Goal: Entertainment & Leisure: Browse casually

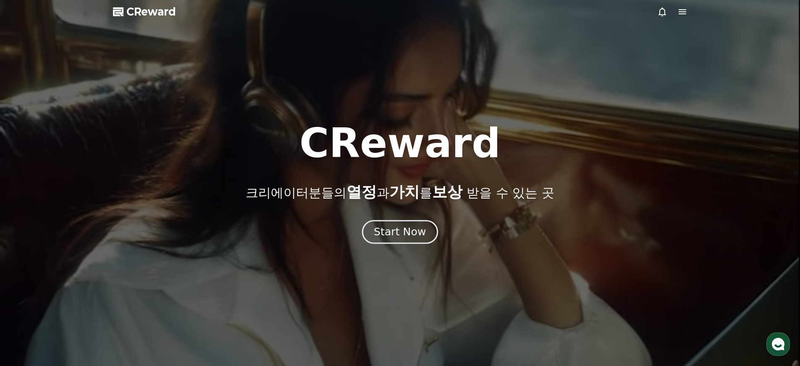
click at [418, 231] on div "Start Now" at bounding box center [400, 232] width 52 height 14
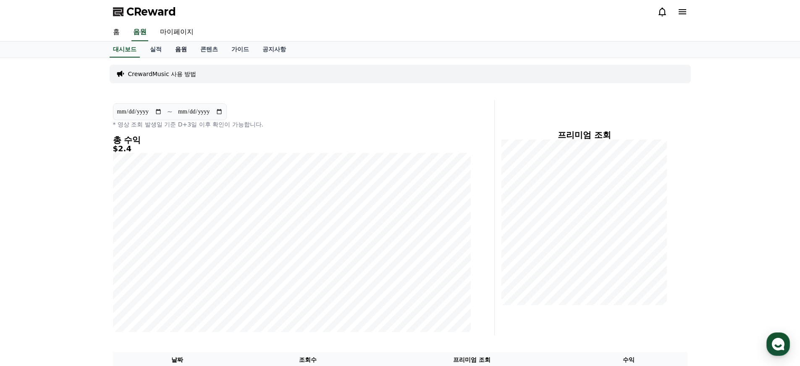
click at [171, 52] on link "음원" at bounding box center [180, 50] width 25 height 16
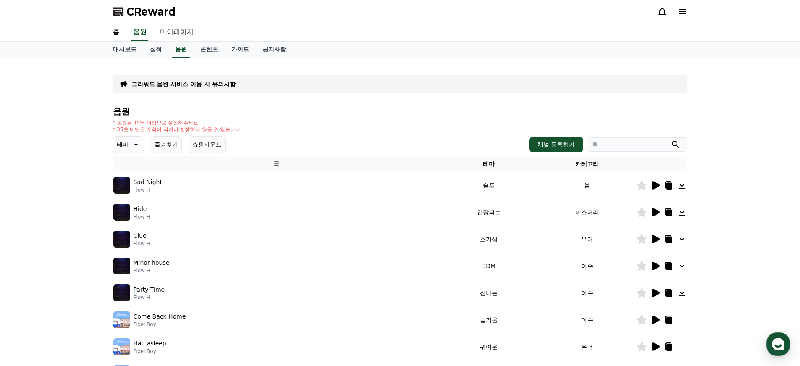
click at [163, 35] on link "마이페이지" at bounding box center [176, 33] width 47 height 18
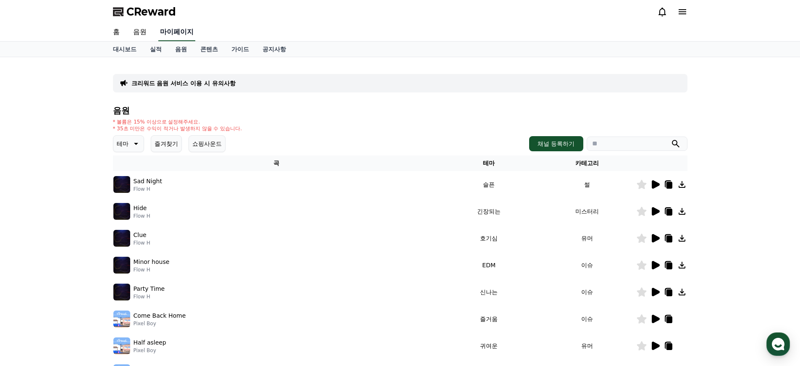
select select "**********"
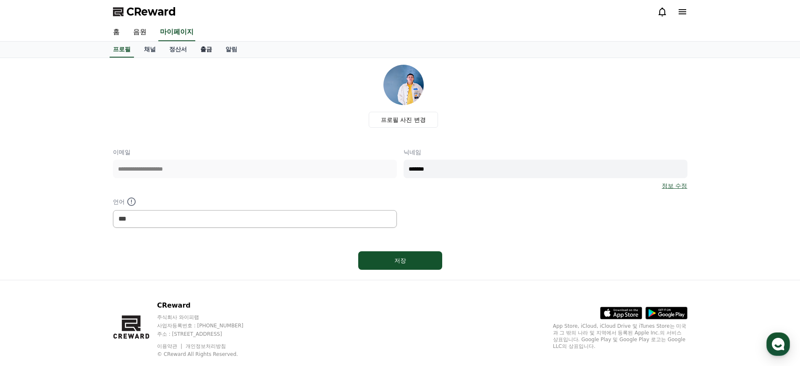
click at [194, 50] on link "출금" at bounding box center [206, 50] width 25 height 16
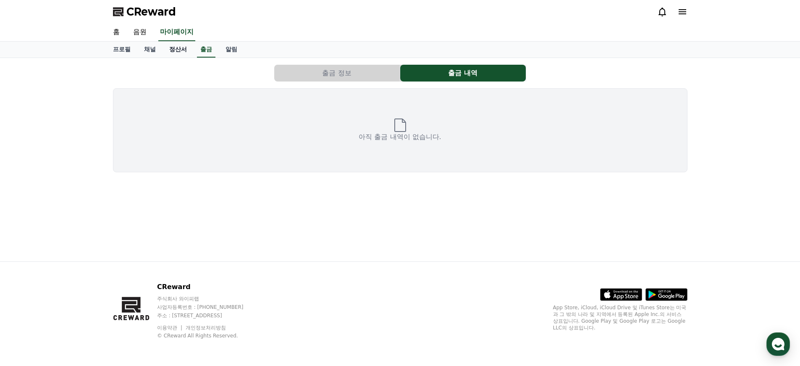
click at [172, 47] on link "정산서" at bounding box center [177, 50] width 31 height 16
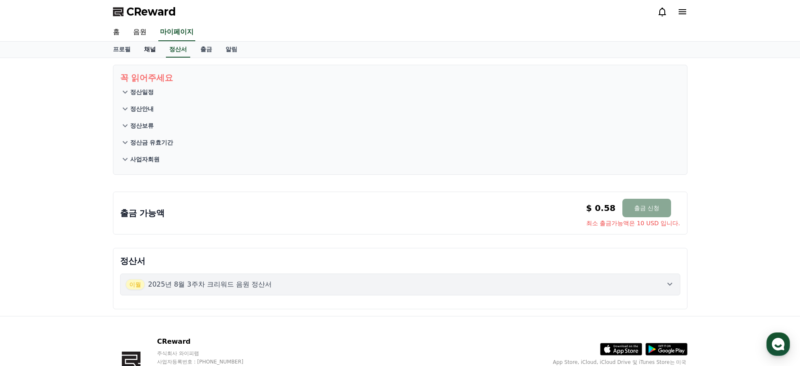
click at [139, 52] on link "채널" at bounding box center [149, 50] width 25 height 16
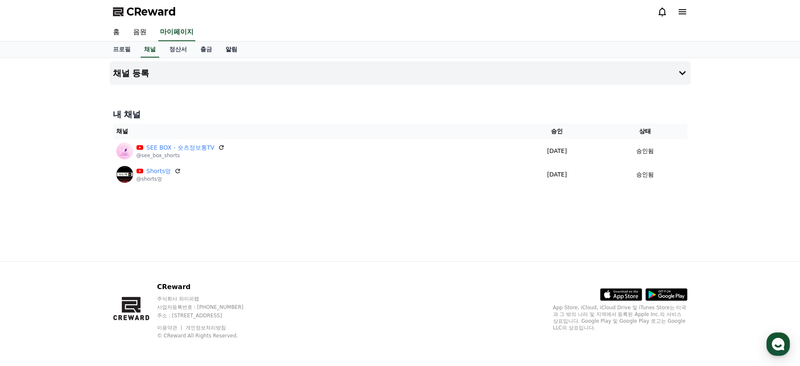
click at [223, 50] on link "알림" at bounding box center [231, 50] width 25 height 16
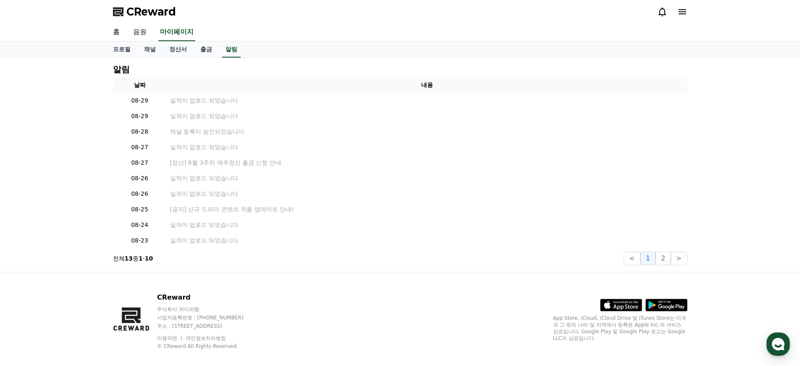
click at [137, 28] on link "음원" at bounding box center [139, 33] width 27 height 18
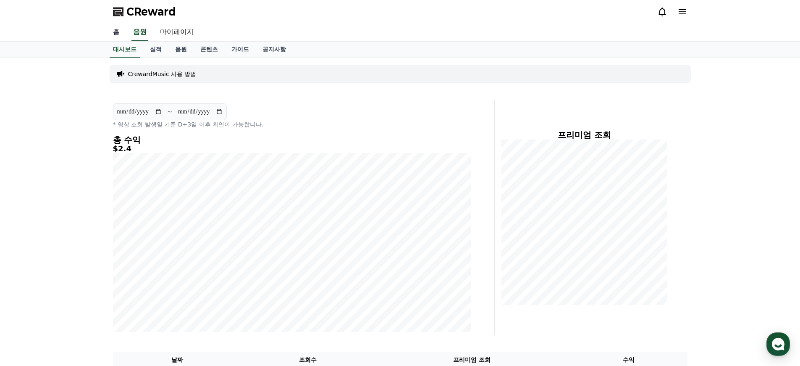
click at [111, 32] on link "홈" at bounding box center [116, 33] width 20 height 18
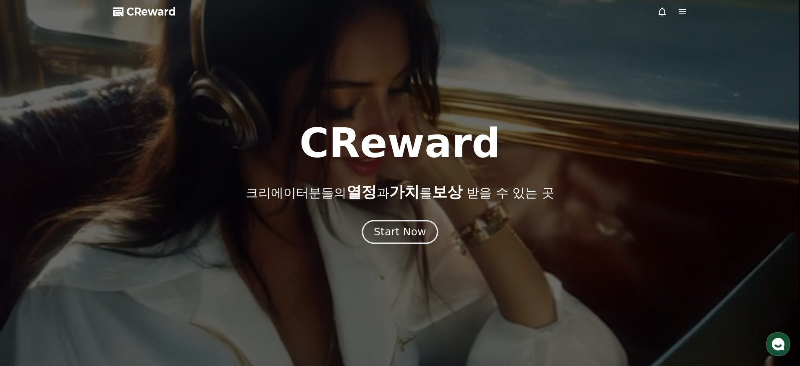
click at [386, 224] on button "Start Now" at bounding box center [400, 232] width 76 height 24
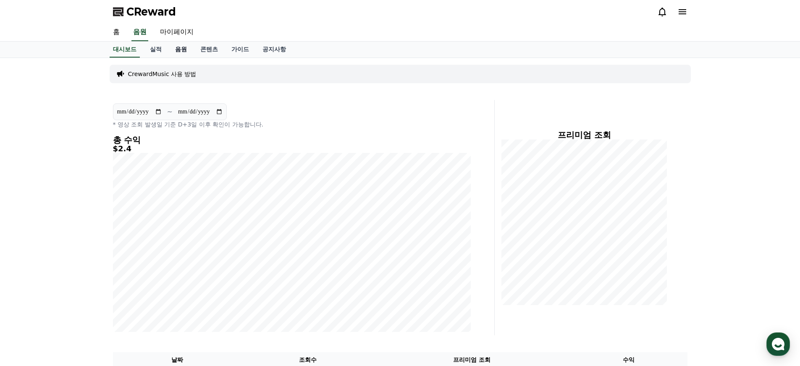
click at [177, 49] on link "음원" at bounding box center [180, 50] width 25 height 16
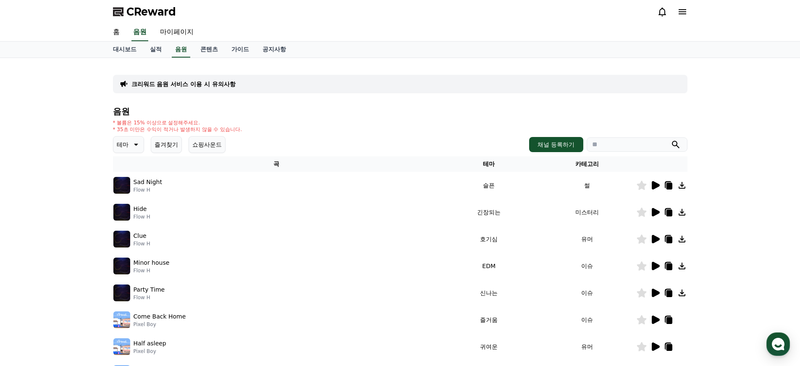
click at [131, 149] on icon at bounding box center [135, 144] width 10 height 10
click at [126, 173] on button "슬픈" at bounding box center [123, 175] width 18 height 18
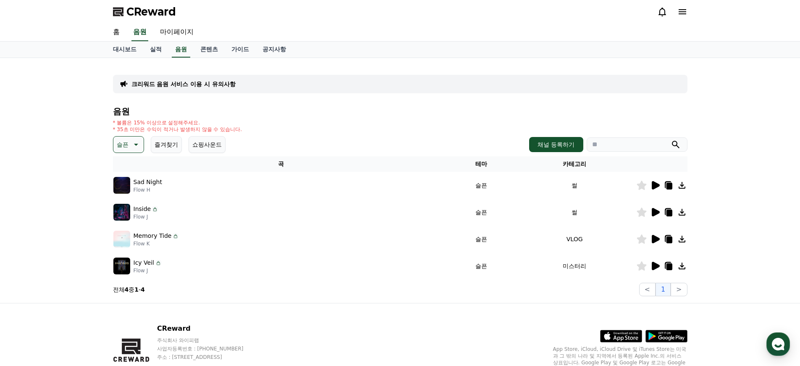
click at [652, 185] on icon at bounding box center [656, 185] width 8 height 8
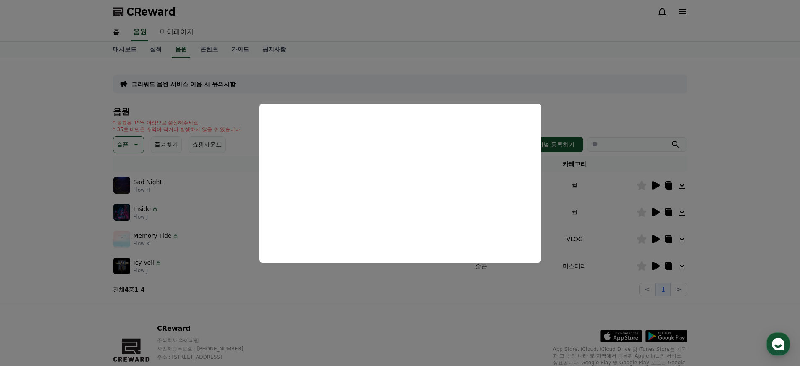
click at [441, 319] on button "close modal" at bounding box center [400, 183] width 800 height 366
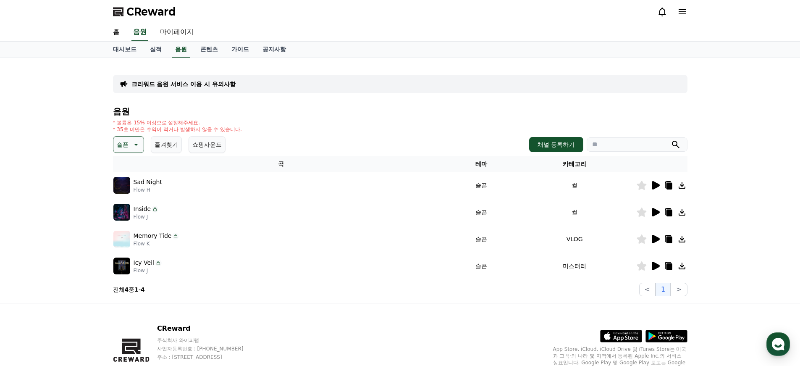
click at [655, 210] on icon at bounding box center [656, 212] width 8 height 8
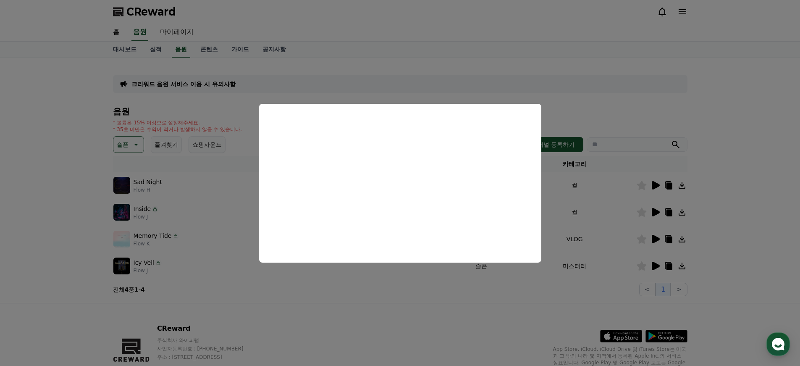
click at [452, 298] on button "close modal" at bounding box center [400, 183] width 800 height 366
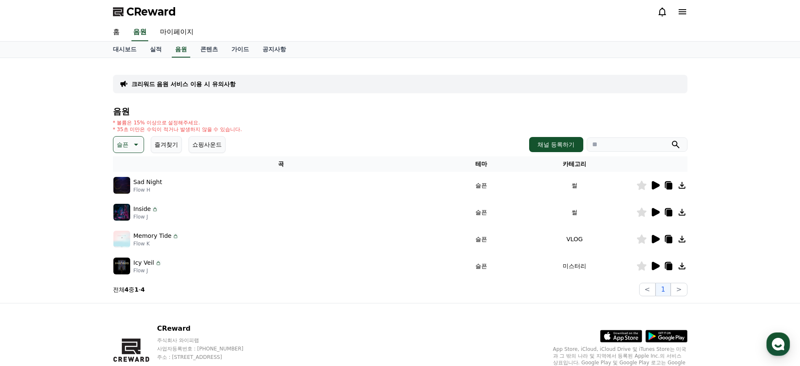
click at [656, 245] on td at bounding box center [661, 238] width 51 height 27
click at [655, 239] on icon at bounding box center [656, 239] width 8 height 8
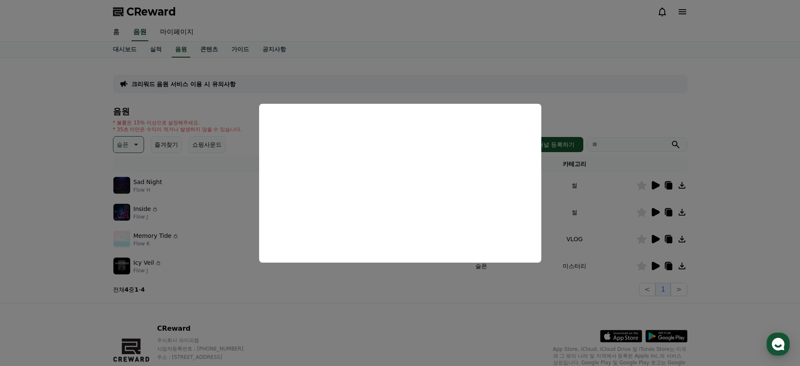
drag, startPoint x: 492, startPoint y: 299, endPoint x: 508, endPoint y: 296, distance: 15.8
click at [494, 299] on button "close modal" at bounding box center [400, 183] width 800 height 366
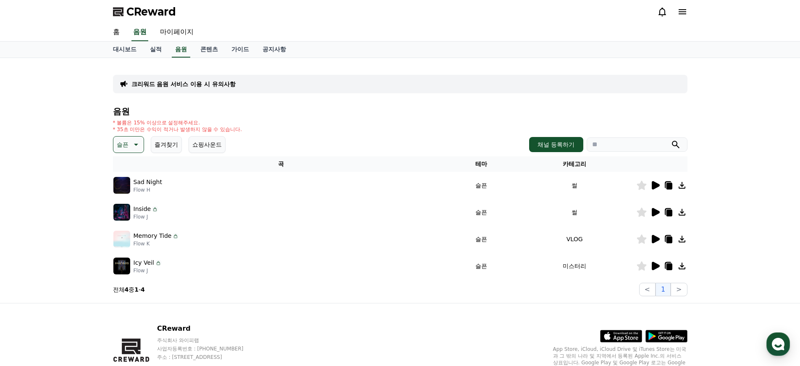
click at [662, 264] on div at bounding box center [661, 266] width 50 height 10
click at [658, 265] on icon at bounding box center [656, 266] width 8 height 8
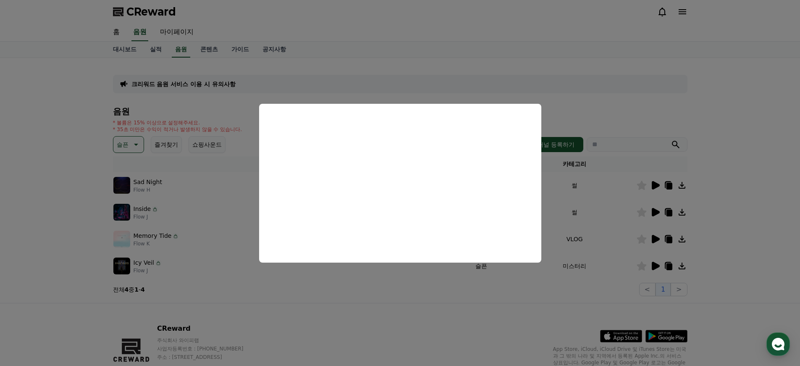
click at [441, 315] on button "close modal" at bounding box center [400, 183] width 800 height 366
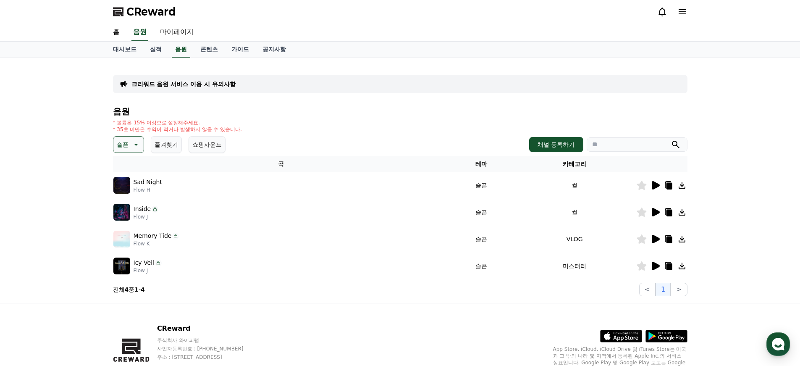
click at [135, 149] on button "슬픈" at bounding box center [128, 144] width 31 height 17
click at [127, 233] on button "잔잔한" at bounding box center [126, 232] width 24 height 18
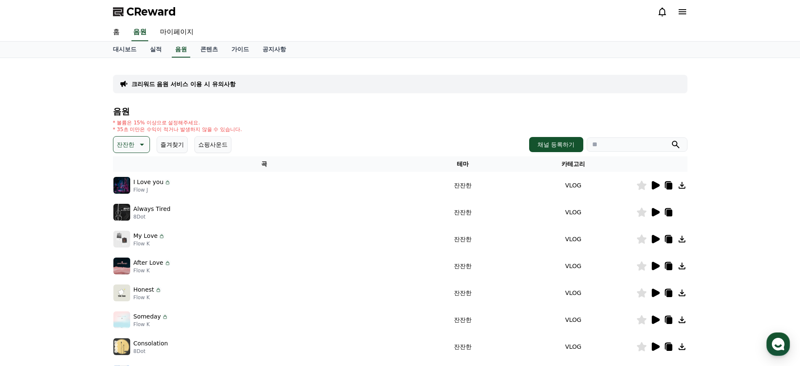
click at [654, 184] on icon at bounding box center [656, 185] width 8 height 8
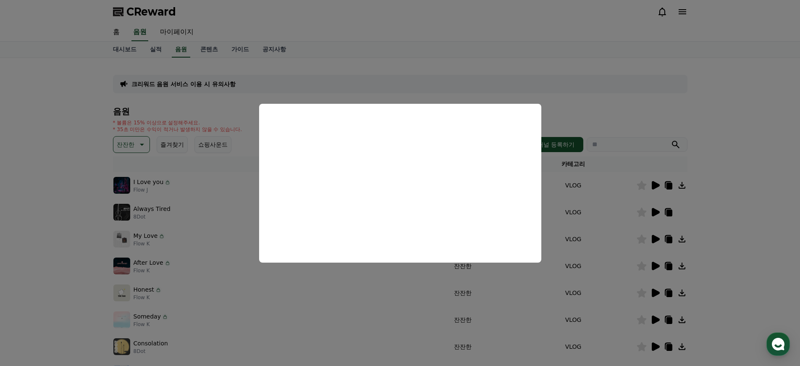
click at [769, 136] on button "close modal" at bounding box center [400, 183] width 800 height 366
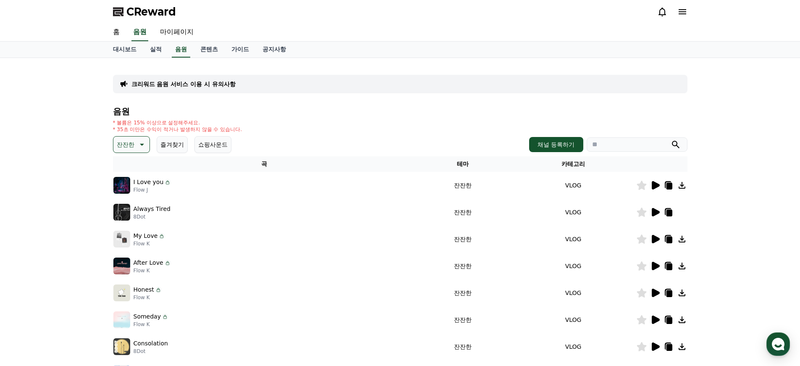
click at [659, 207] on icon at bounding box center [655, 212] width 10 height 10
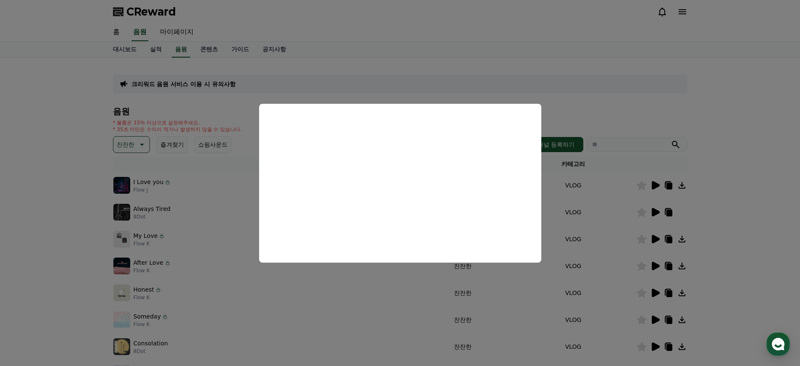
click at [692, 192] on button "close modal" at bounding box center [400, 183] width 800 height 366
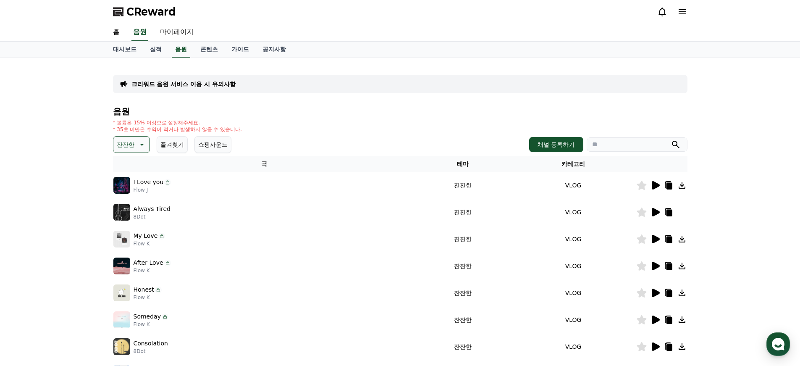
click at [657, 236] on icon at bounding box center [655, 239] width 10 height 10
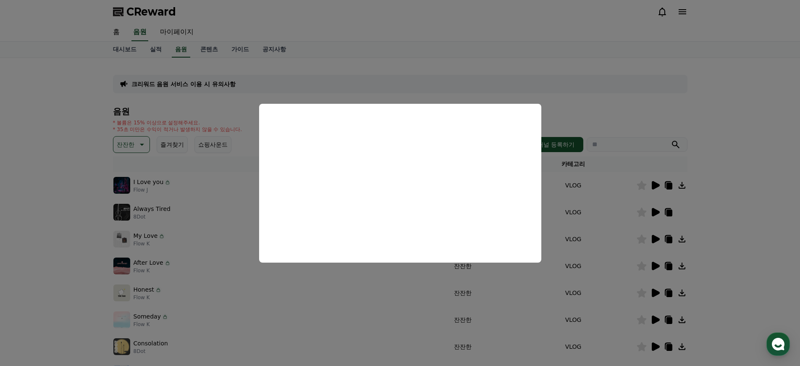
click at [746, 266] on button "close modal" at bounding box center [400, 183] width 800 height 366
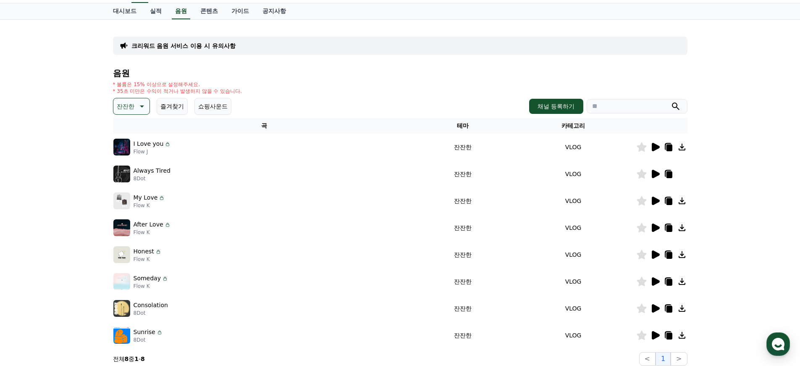
scroll to position [39, 0]
click at [195, 105] on button "쇼핑사운드" at bounding box center [212, 105] width 37 height 17
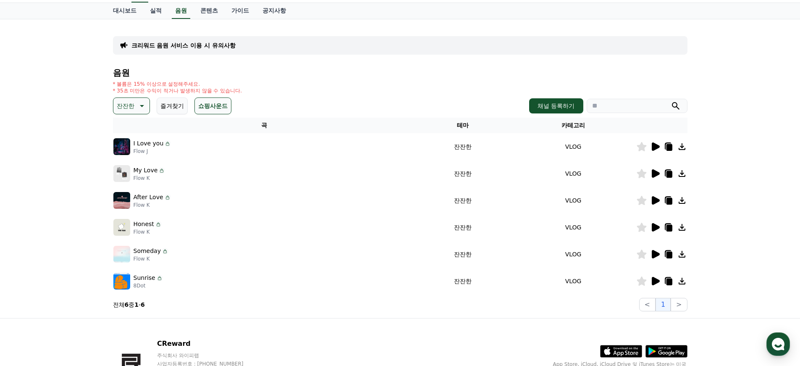
click at [196, 105] on button "쇼핑사운드" at bounding box center [212, 105] width 37 height 17
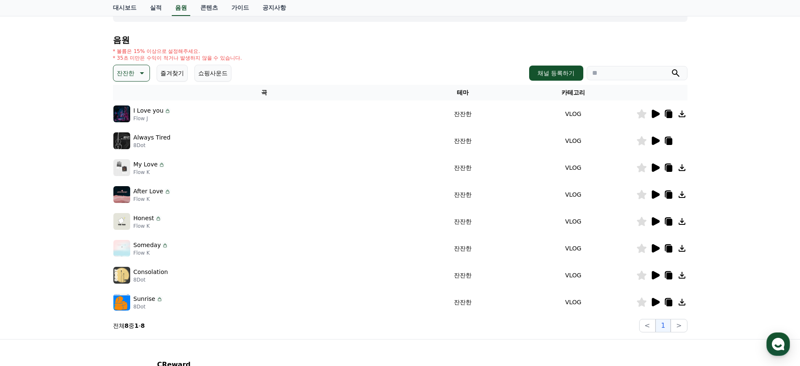
scroll to position [131, 0]
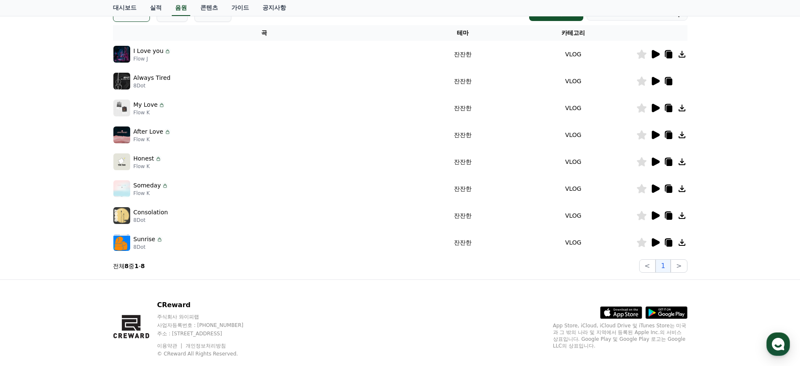
click at [658, 241] on icon at bounding box center [656, 242] width 8 height 8
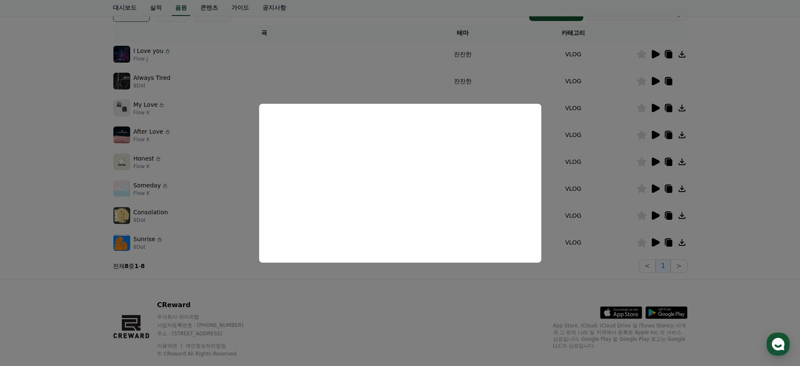
click at [655, 212] on button "close modal" at bounding box center [400, 183] width 800 height 366
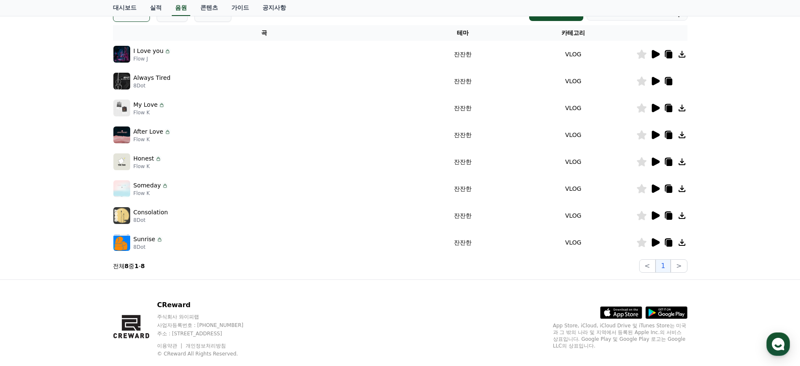
click at [657, 188] on icon at bounding box center [656, 188] width 8 height 8
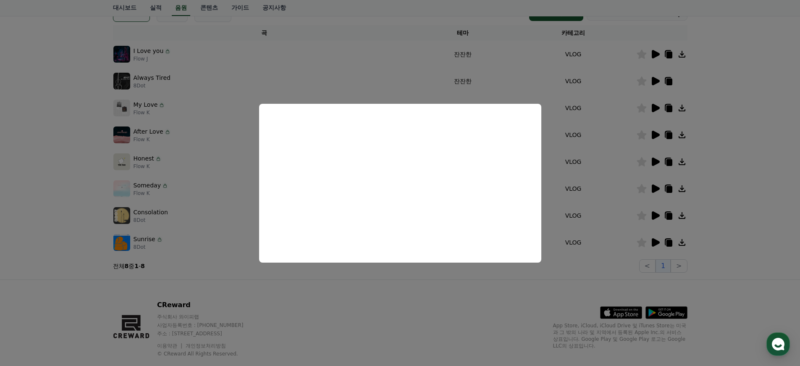
click at [775, 164] on button "close modal" at bounding box center [400, 183] width 800 height 366
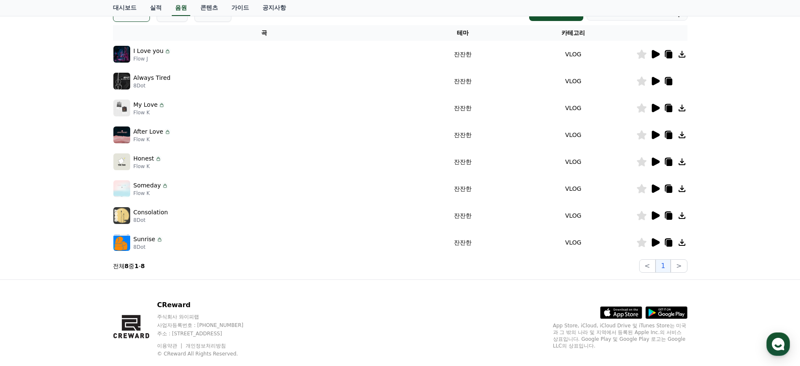
click at [656, 134] on icon at bounding box center [656, 135] width 8 height 8
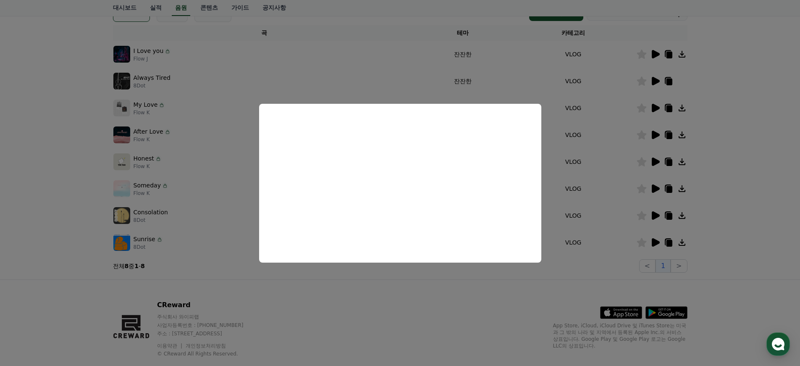
click at [780, 198] on button "close modal" at bounding box center [400, 183] width 800 height 366
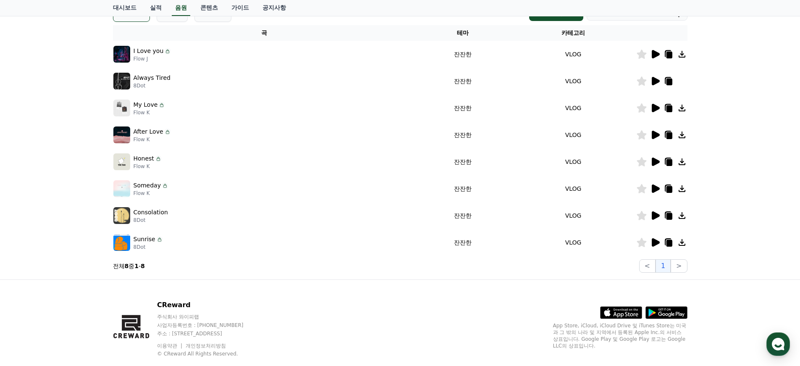
click at [656, 111] on icon at bounding box center [655, 108] width 10 height 10
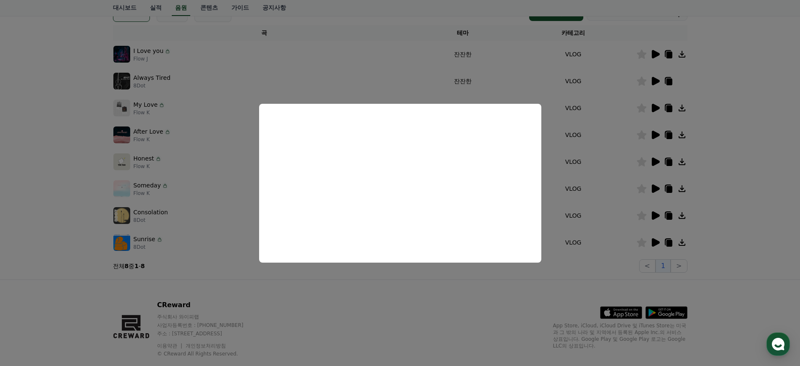
click at [402, 314] on button "close modal" at bounding box center [400, 183] width 800 height 366
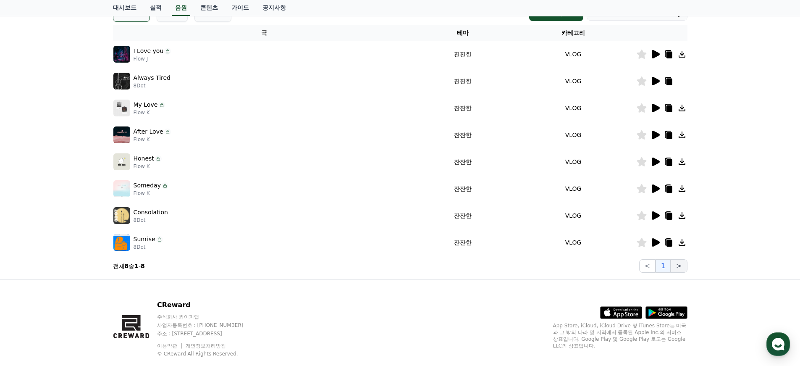
click at [679, 265] on button ">" at bounding box center [678, 265] width 16 height 13
click at [660, 264] on button "1" at bounding box center [662, 265] width 15 height 13
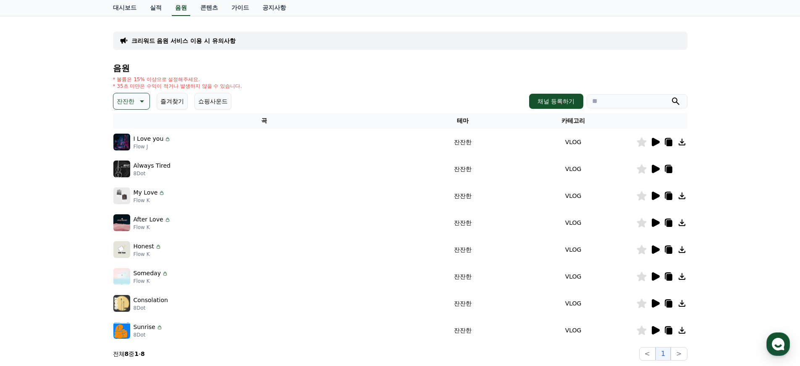
scroll to position [0, 0]
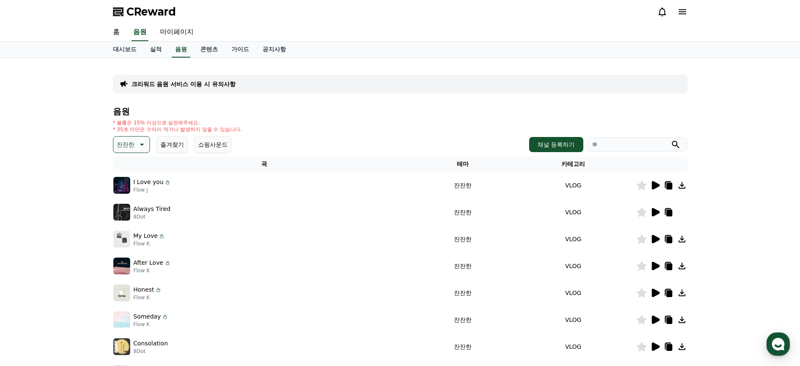
click at [140, 136] on button "잔잔한" at bounding box center [131, 144] width 37 height 17
click at [137, 200] on button "감동적인" at bounding box center [129, 199] width 30 height 18
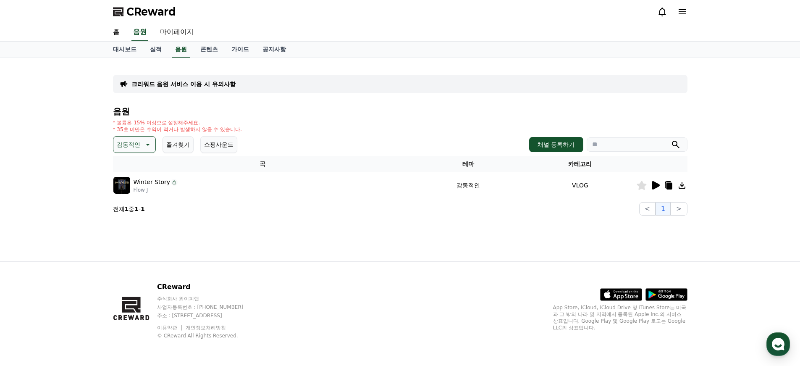
click at [655, 184] on icon at bounding box center [656, 185] width 8 height 8
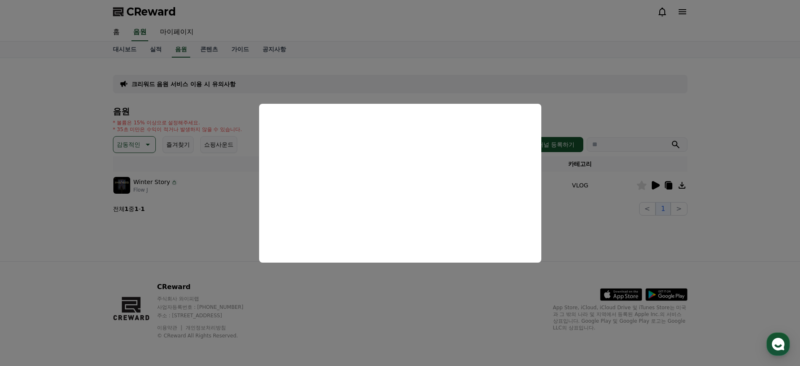
click at [320, 295] on button "close modal" at bounding box center [400, 183] width 800 height 366
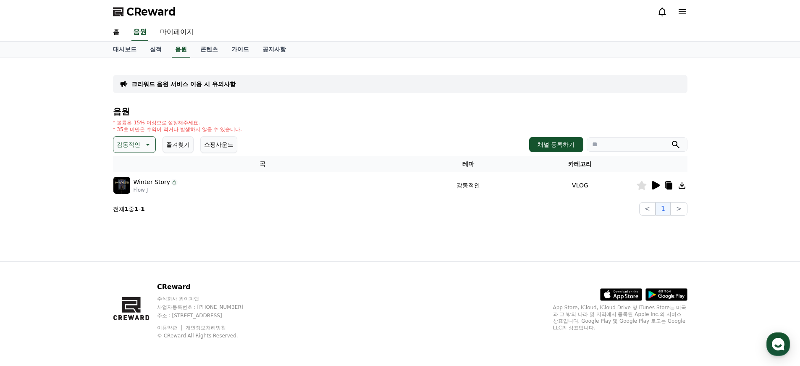
click at [138, 141] on button "감동적인" at bounding box center [134, 144] width 43 height 17
click at [130, 186] on button "슬픈" at bounding box center [123, 191] width 18 height 18
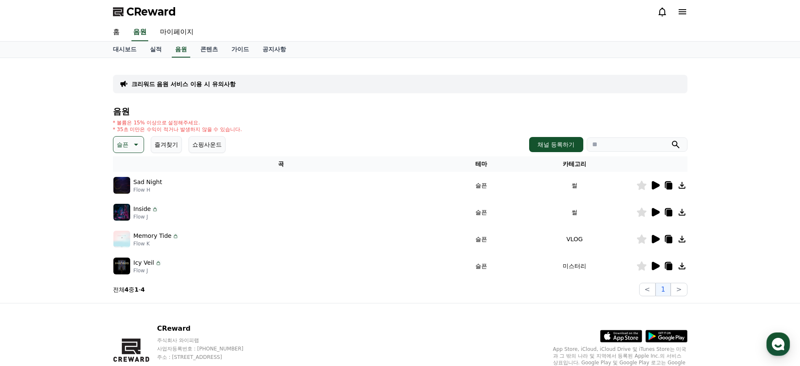
click at [650, 267] on icon at bounding box center [655, 266] width 10 height 10
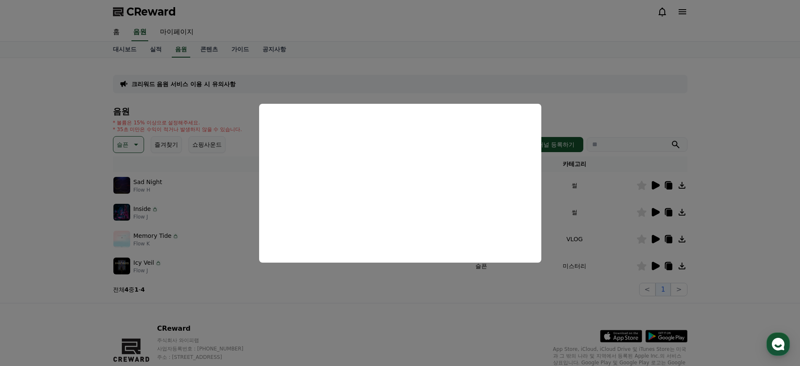
click at [422, 312] on button "close modal" at bounding box center [400, 183] width 800 height 366
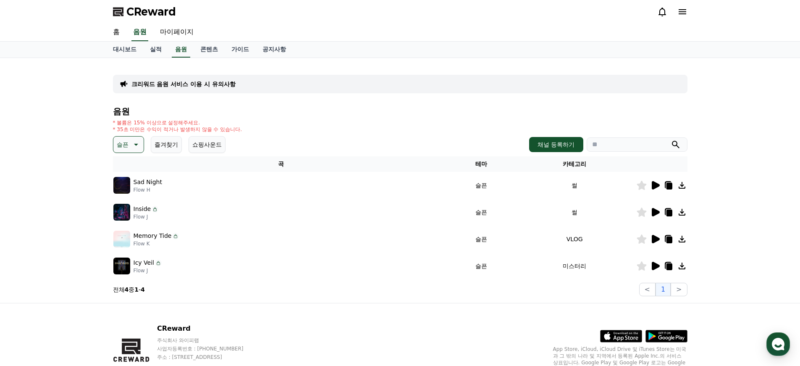
click at [654, 209] on icon at bounding box center [656, 212] width 8 height 8
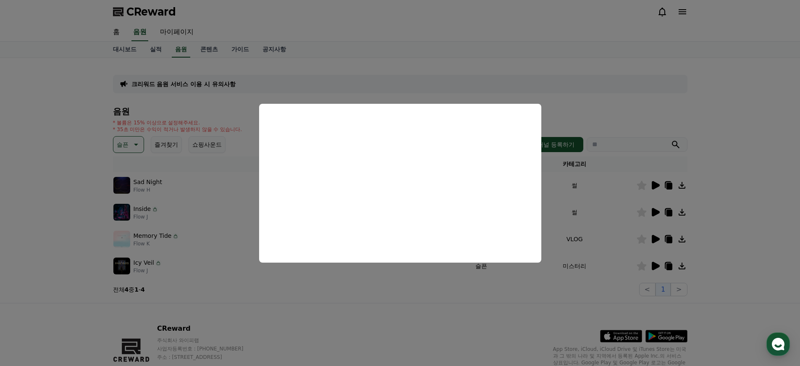
click at [493, 304] on button "close modal" at bounding box center [400, 183] width 800 height 366
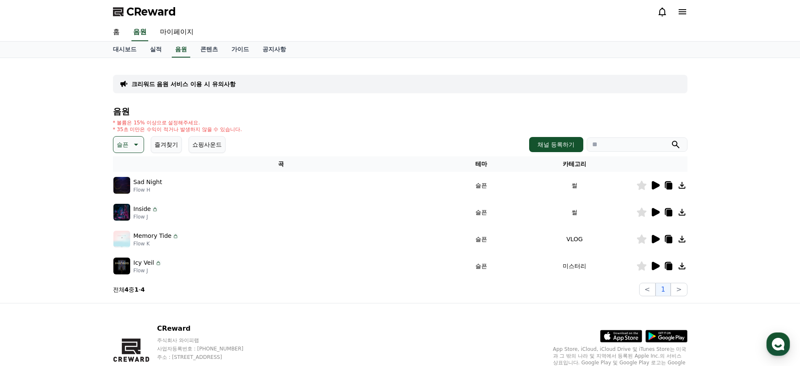
click at [660, 180] on div at bounding box center [661, 185] width 50 height 10
click at [658, 181] on icon at bounding box center [655, 185] width 10 height 10
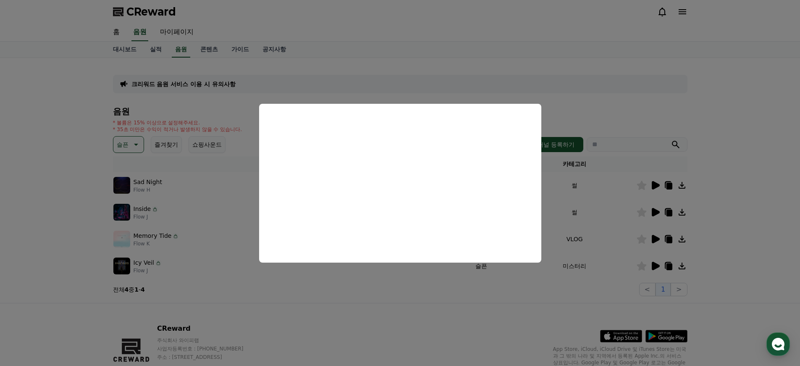
click at [475, 293] on button "close modal" at bounding box center [400, 183] width 800 height 366
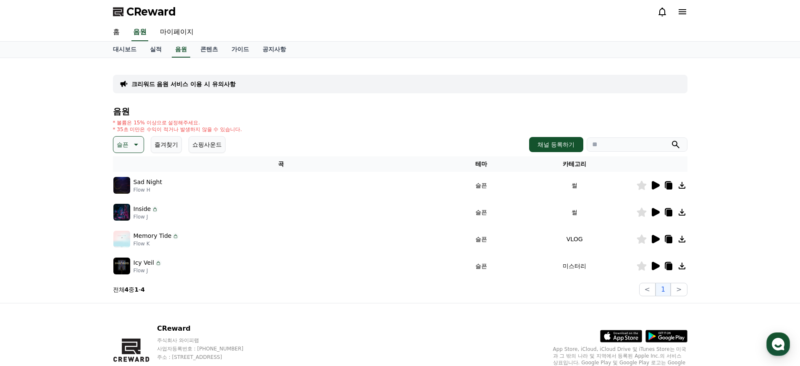
click at [654, 240] on icon at bounding box center [656, 239] width 8 height 8
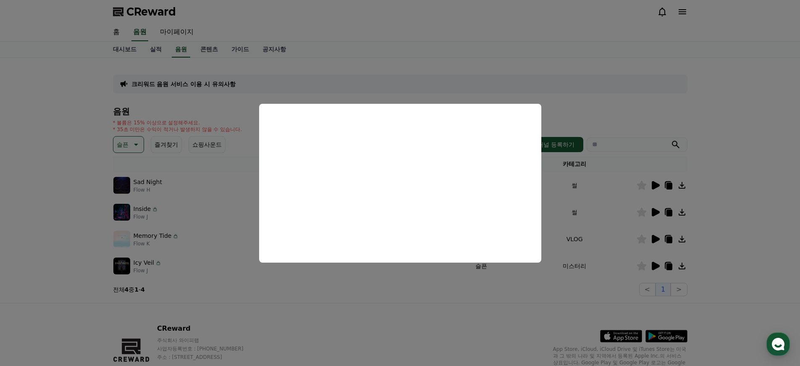
click at [435, 354] on button "close modal" at bounding box center [400, 183] width 800 height 366
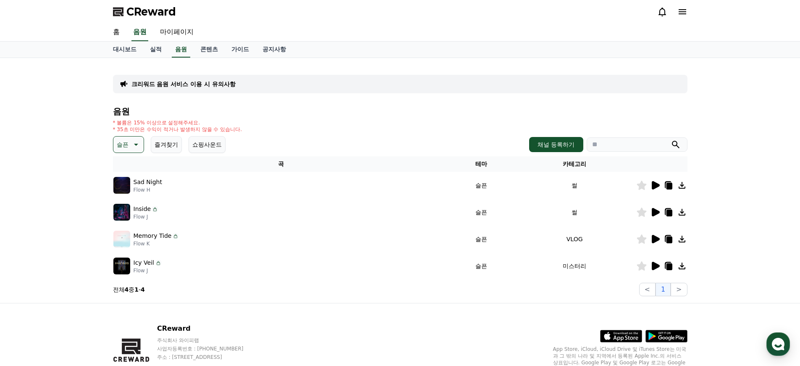
click at [132, 147] on icon at bounding box center [135, 144] width 10 height 10
click at [124, 205] on button "드라마틱" at bounding box center [129, 205] width 30 height 18
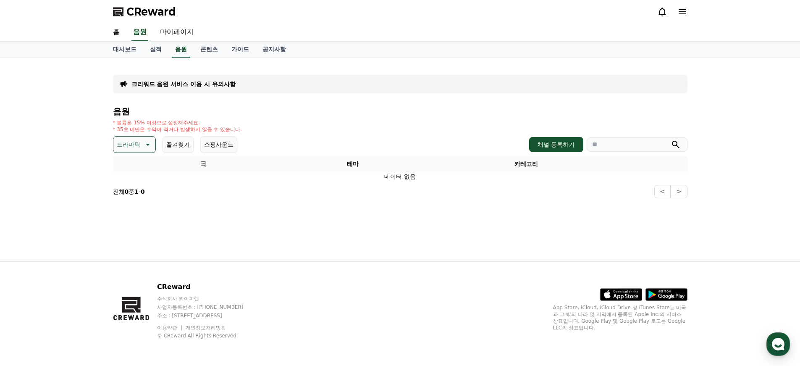
click at [110, 139] on div "크리워드 음원 서비스 이용 시 유의사항 음원 * 볼륨은 15% 이상으로 설정해주세요. * 35초 미만은 수익이 적거나 발생하지 않을 수 있습니…" at bounding box center [400, 131] width 581 height 140
click at [136, 143] on p "드라마틱" at bounding box center [129, 145] width 24 height 12
click at [131, 210] on button "호기심" at bounding box center [126, 210] width 24 height 18
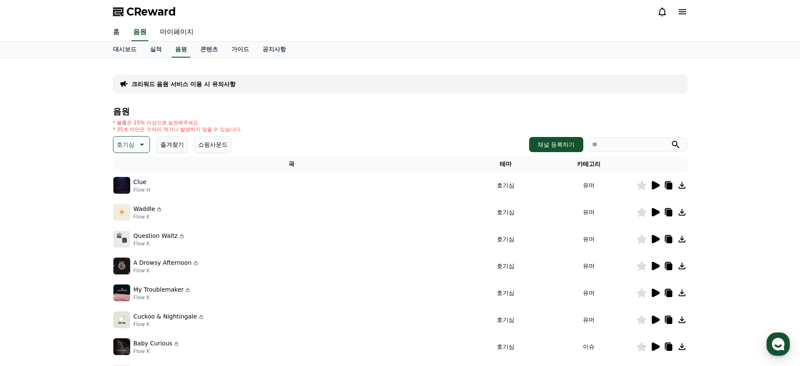
click at [141, 141] on icon at bounding box center [141, 144] width 10 height 10
click at [131, 195] on button "통통튀는" at bounding box center [129, 192] width 30 height 18
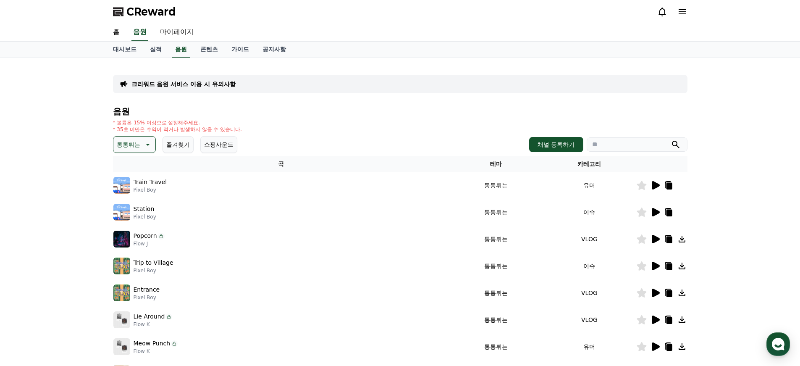
click at [125, 145] on p "통통튀는" at bounding box center [129, 145] width 24 height 12
click at [131, 227] on button "분위기있는" at bounding box center [132, 225] width 36 height 18
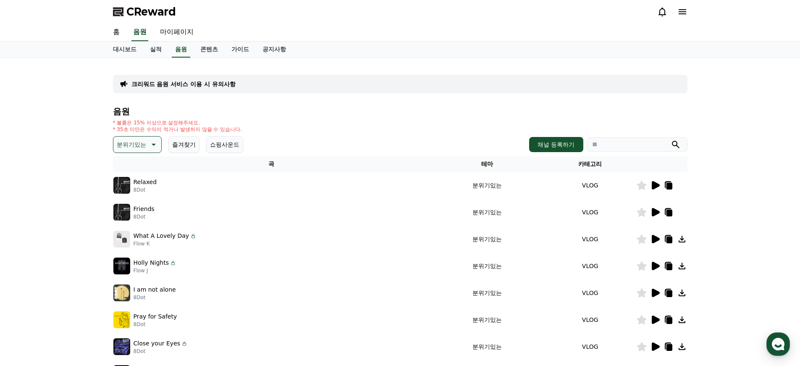
click at [652, 182] on icon at bounding box center [656, 185] width 8 height 8
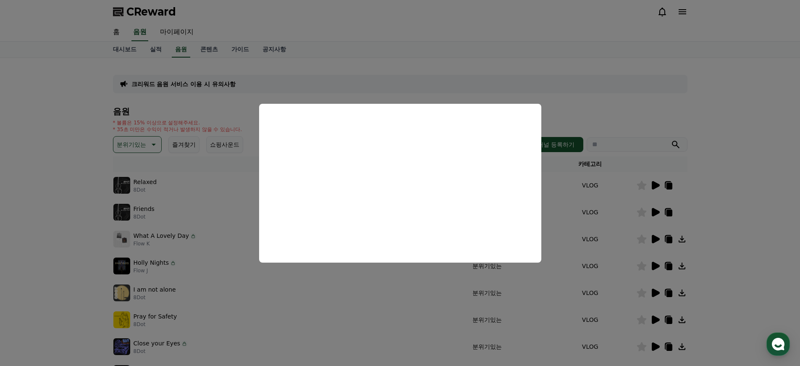
click at [335, 301] on button "close modal" at bounding box center [400, 183] width 800 height 366
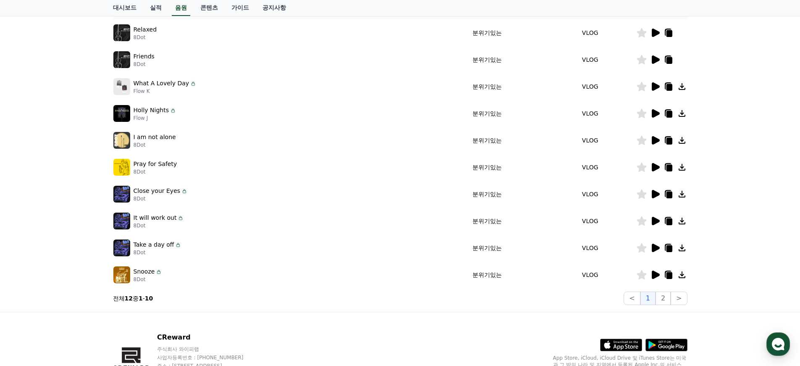
scroll to position [203, 0]
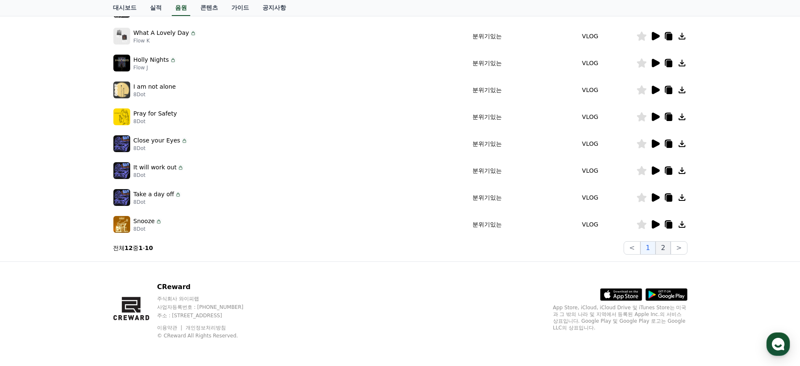
click at [668, 247] on button "2" at bounding box center [662, 247] width 15 height 13
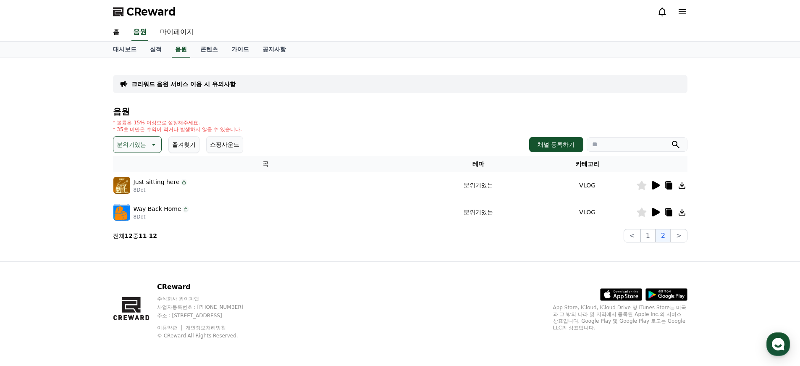
click at [652, 213] on icon at bounding box center [656, 212] width 8 height 8
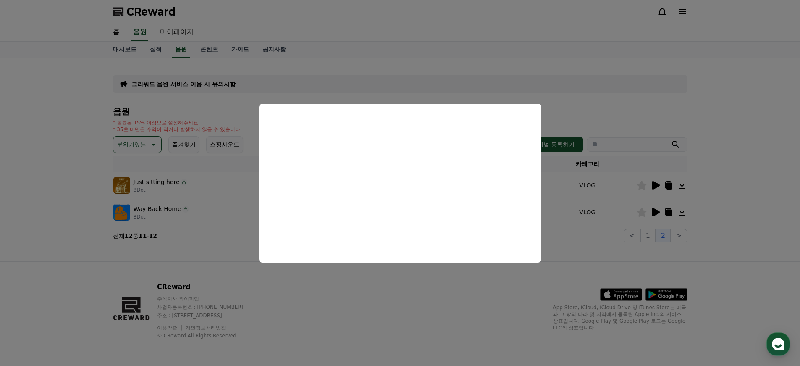
click at [741, 184] on button "close modal" at bounding box center [400, 183] width 800 height 366
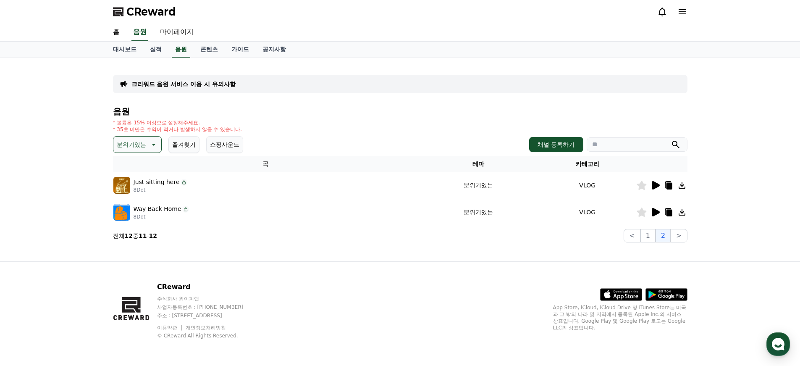
click at [656, 185] on icon at bounding box center [656, 185] width 8 height 8
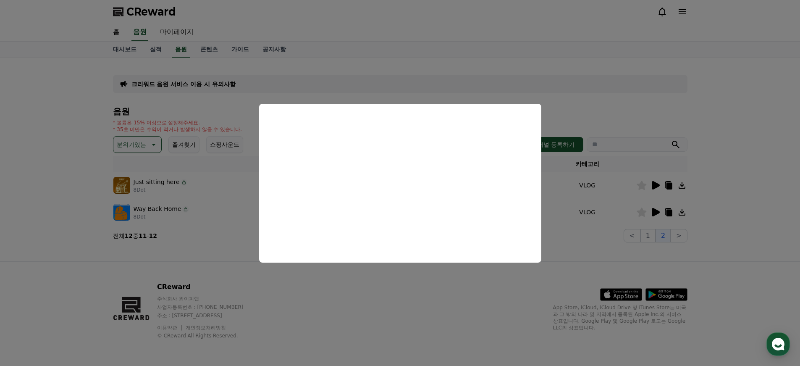
click at [647, 231] on button "close modal" at bounding box center [400, 183] width 800 height 366
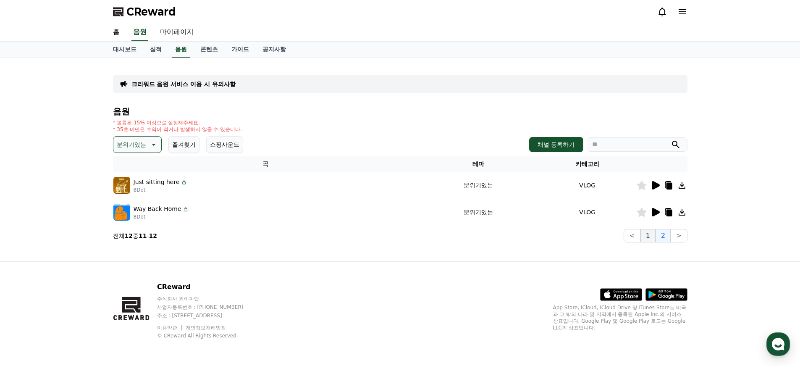
click at [650, 234] on button "1" at bounding box center [647, 235] width 15 height 13
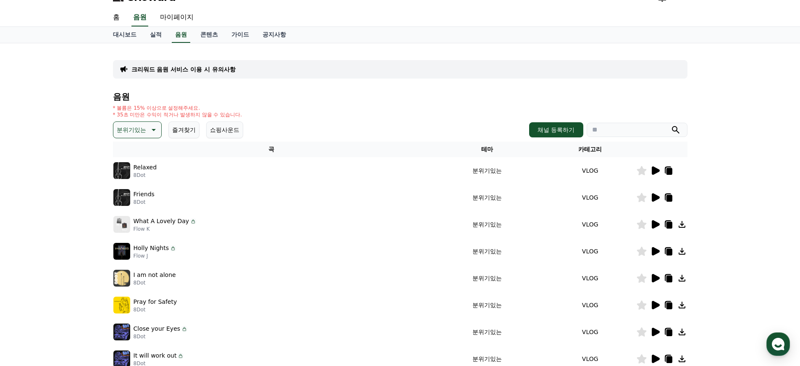
scroll to position [15, 0]
click at [654, 250] on icon at bounding box center [656, 250] width 8 height 8
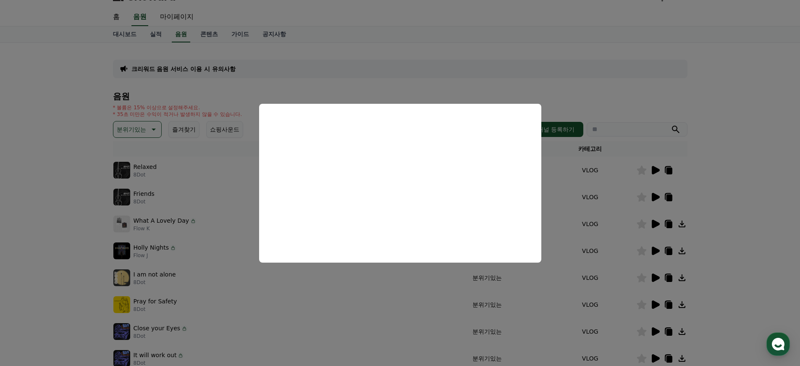
click at [395, 306] on button "close modal" at bounding box center [400, 183] width 800 height 366
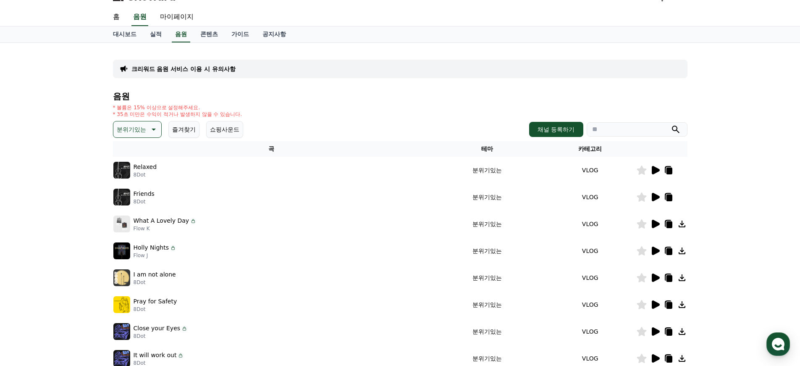
click at [656, 276] on icon at bounding box center [656, 277] width 8 height 8
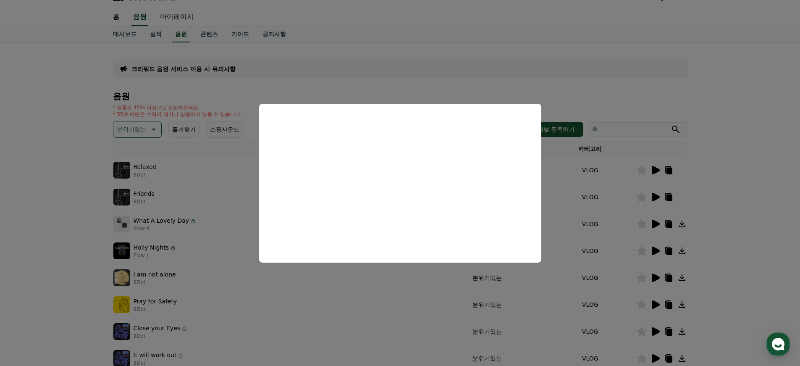
click at [417, 328] on button "close modal" at bounding box center [400, 183] width 800 height 366
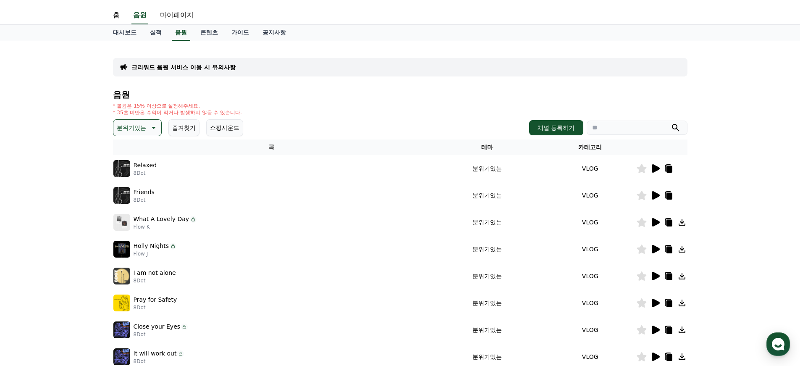
scroll to position [19, 0]
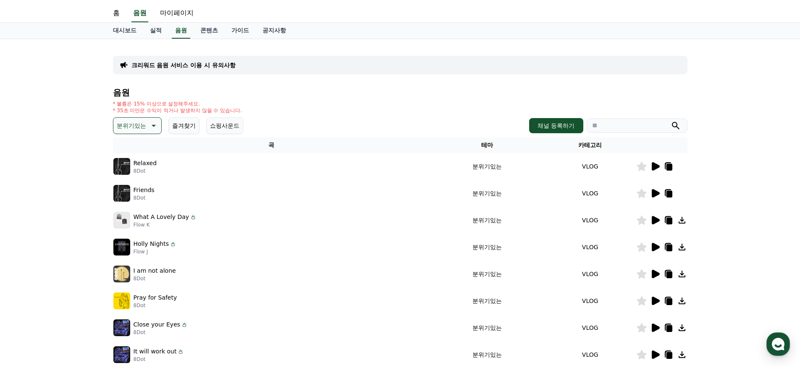
click at [653, 327] on icon at bounding box center [656, 327] width 8 height 8
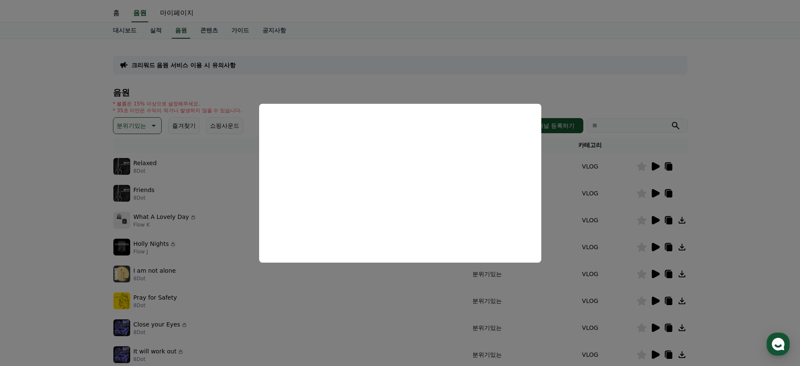
click at [406, 333] on button "close modal" at bounding box center [400, 183] width 800 height 366
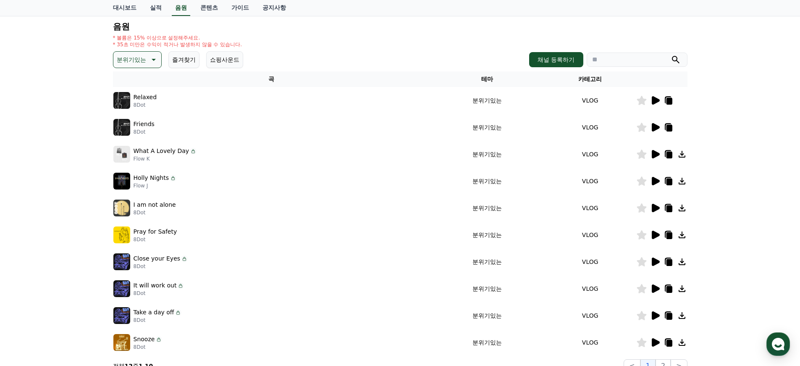
scroll to position [99, 0]
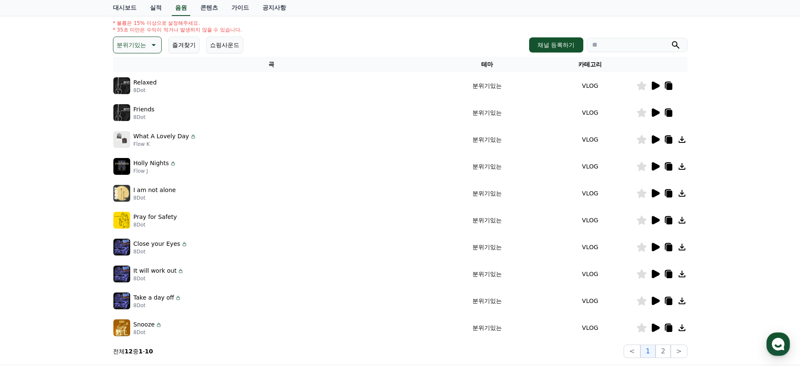
click at [655, 139] on icon at bounding box center [656, 139] width 8 height 8
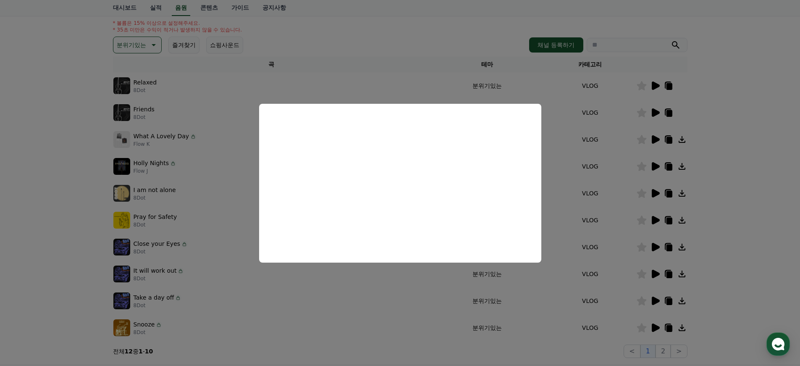
click at [775, 120] on button "close modal" at bounding box center [400, 183] width 800 height 366
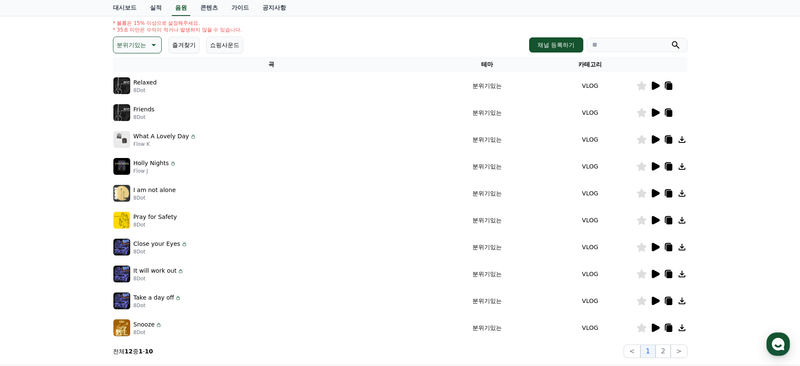
click at [139, 39] on p "분위기있는" at bounding box center [131, 45] width 29 height 12
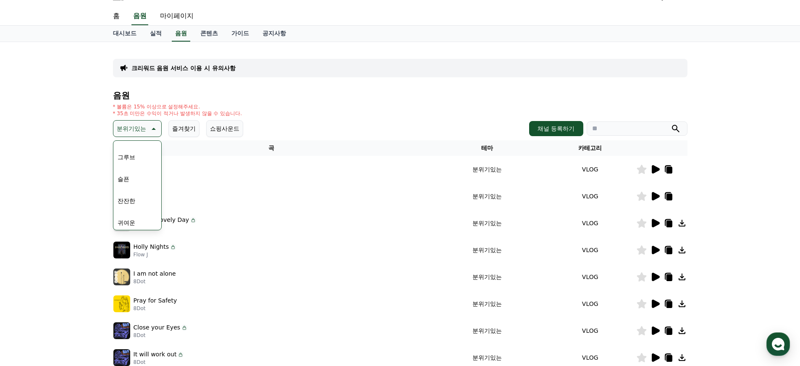
scroll to position [280, 0]
click at [125, 177] on button "슬픈" at bounding box center [123, 177] width 18 height 18
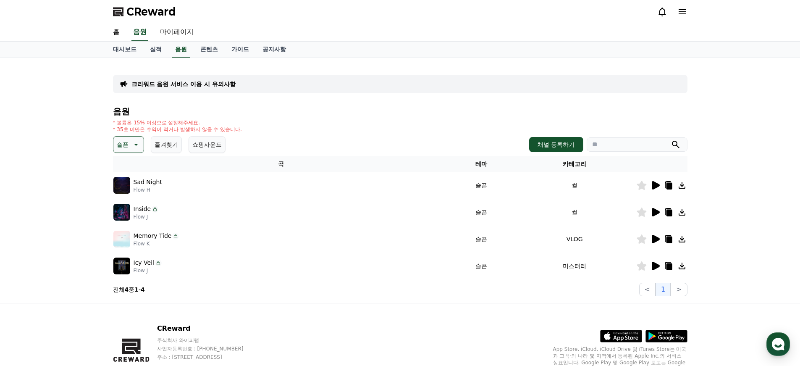
click at [655, 186] on icon at bounding box center [656, 185] width 8 height 8
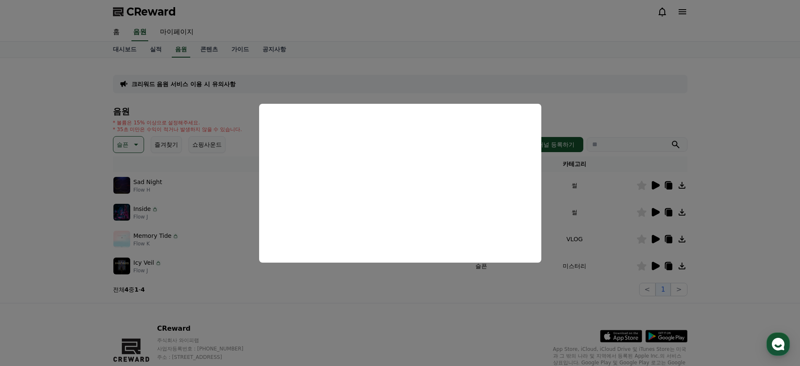
click at [743, 200] on button "close modal" at bounding box center [400, 183] width 800 height 366
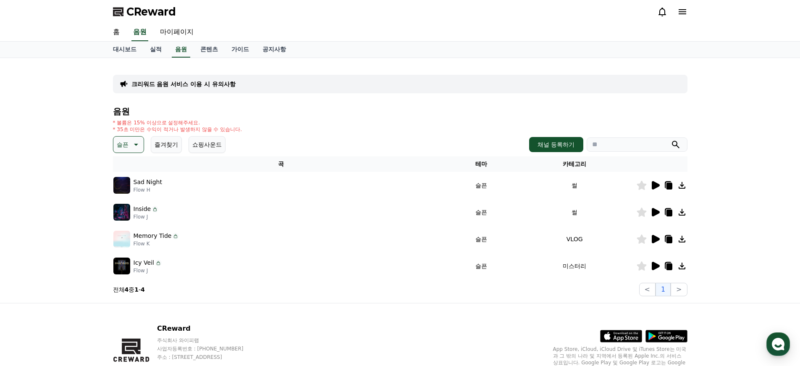
click at [681, 186] on icon at bounding box center [682, 185] width 10 height 10
